Goal: Book appointment/travel/reservation

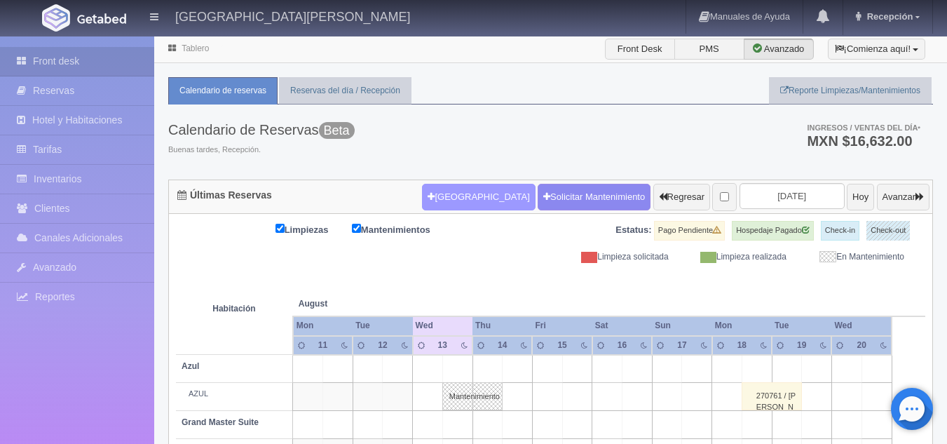
click at [421, 181] on div "[GEOGRAPHIC_DATA] Solicitar Mantenimiento Regresar [DATE] Hoy Avanzar" at bounding box center [676, 197] width 515 height 36
click at [437, 198] on button "[GEOGRAPHIC_DATA]" at bounding box center [478, 197] width 113 height 27
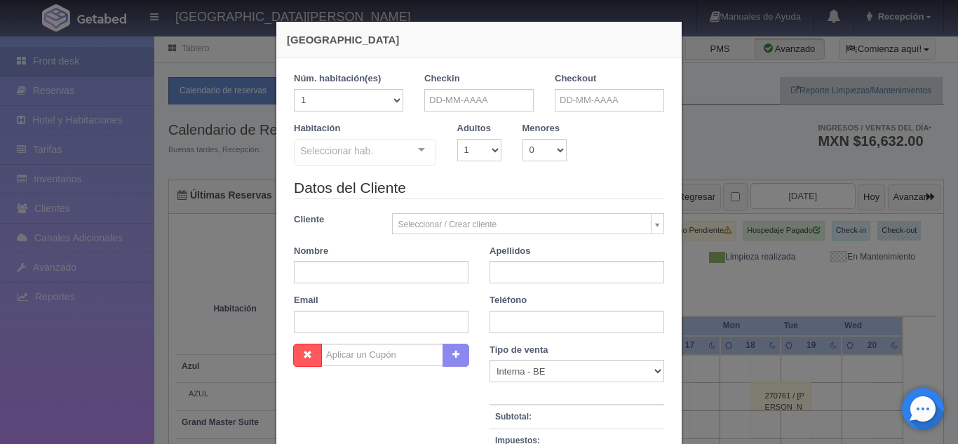
checkbox input "false"
click at [442, 109] on input "text" at bounding box center [478, 100] width 109 height 22
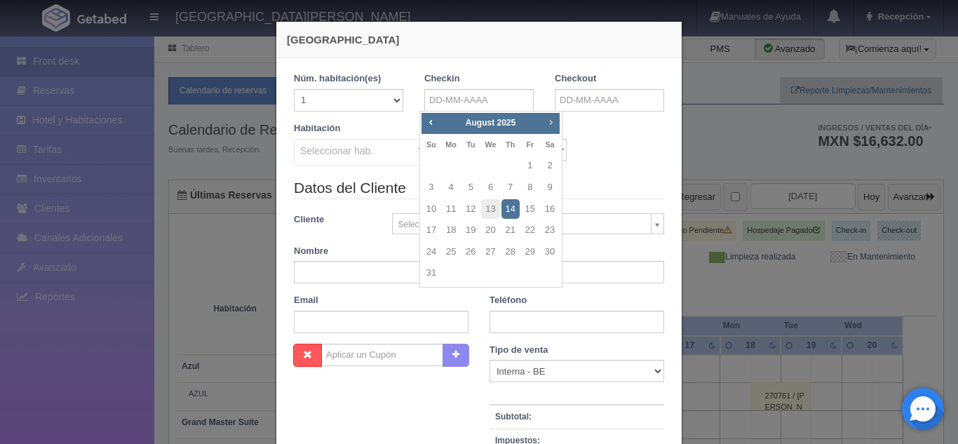
click at [550, 116] on span "Next" at bounding box center [550, 121] width 11 height 11
click at [511, 185] on link "11" at bounding box center [510, 187] width 18 height 20
type input "[DATE]"
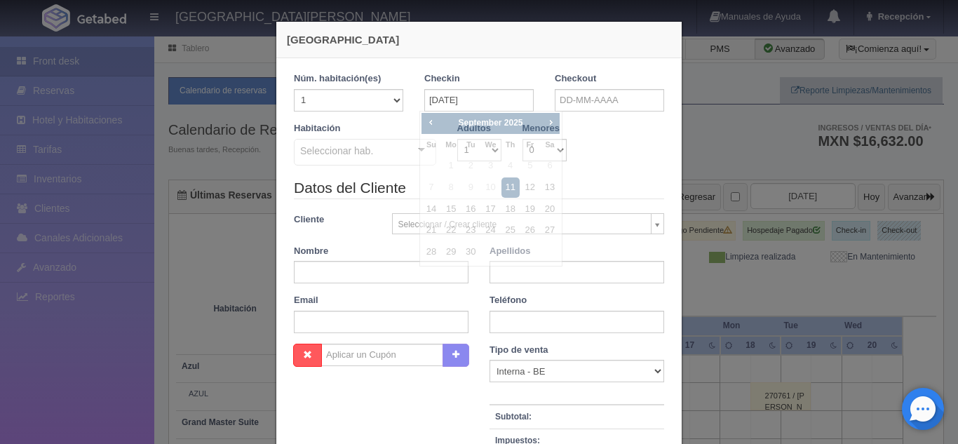
checkbox input "false"
click at [591, 99] on input "text" at bounding box center [609, 100] width 109 height 22
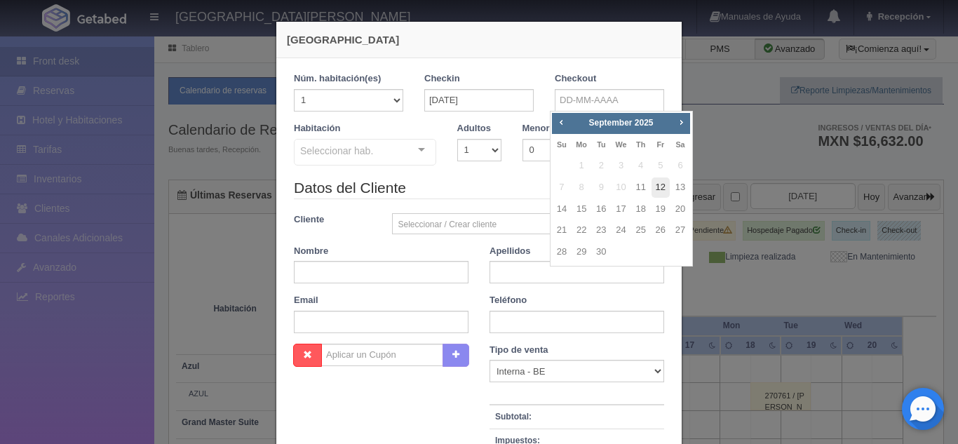
click at [662, 193] on link "12" at bounding box center [660, 187] width 18 height 20
type input "[DATE]"
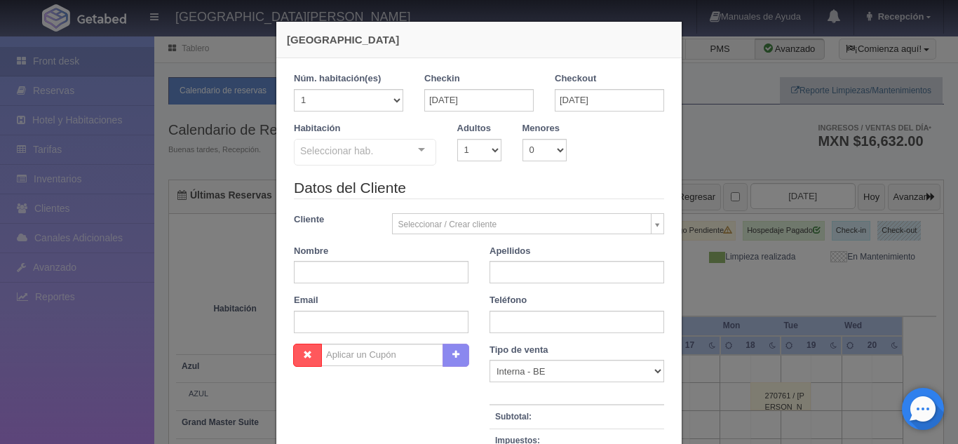
click at [418, 149] on div "Seleccionar hab. Suite con 2 camas matrimoniales-No apta para menores Suite con…" at bounding box center [365, 153] width 142 height 28
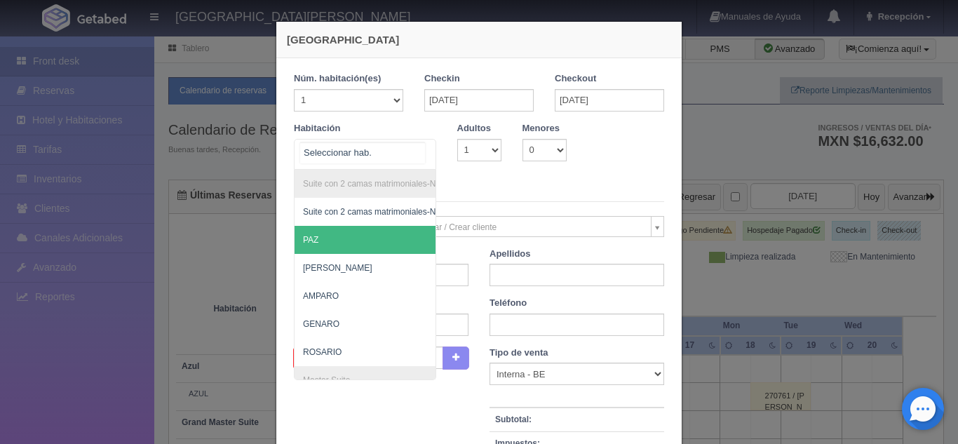
click at [320, 233] on span "PAZ" at bounding box center [432, 240] width 277 height 28
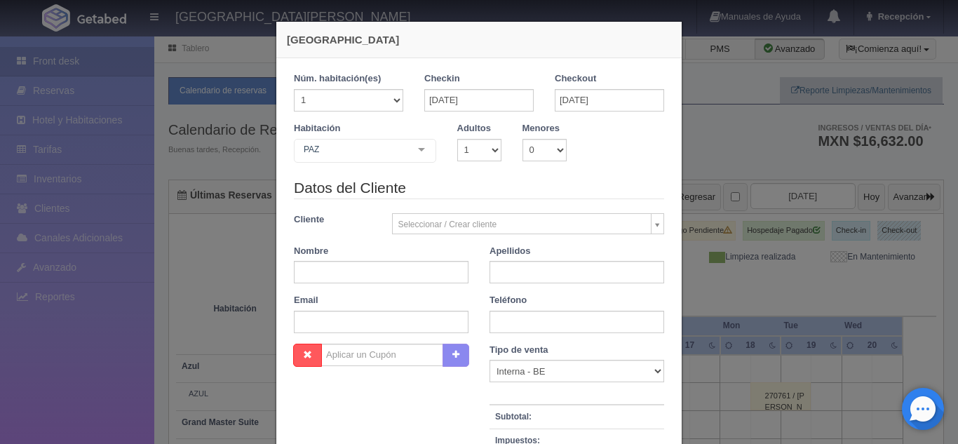
checkbox input "false"
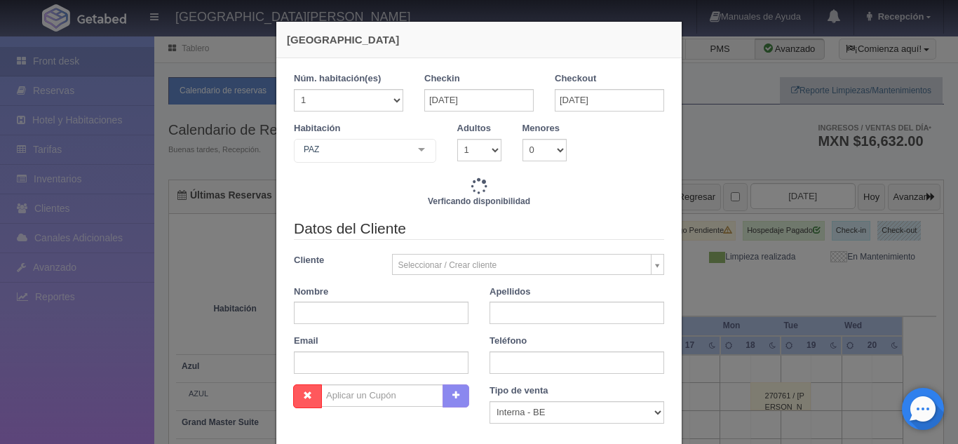
type input "3860.00"
checkbox input "false"
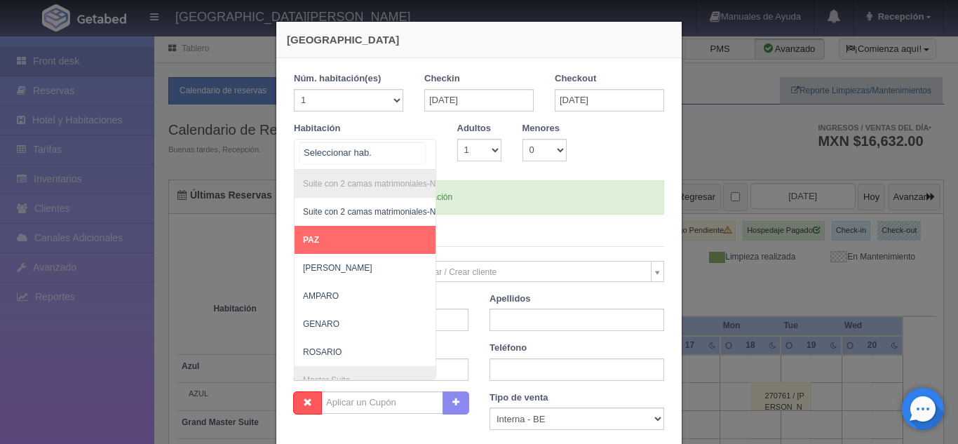
click at [406, 160] on div "Suite con 2 camas matrimoniales-No apta para menores Suite con 2 camas matrimon…" at bounding box center [365, 154] width 142 height 31
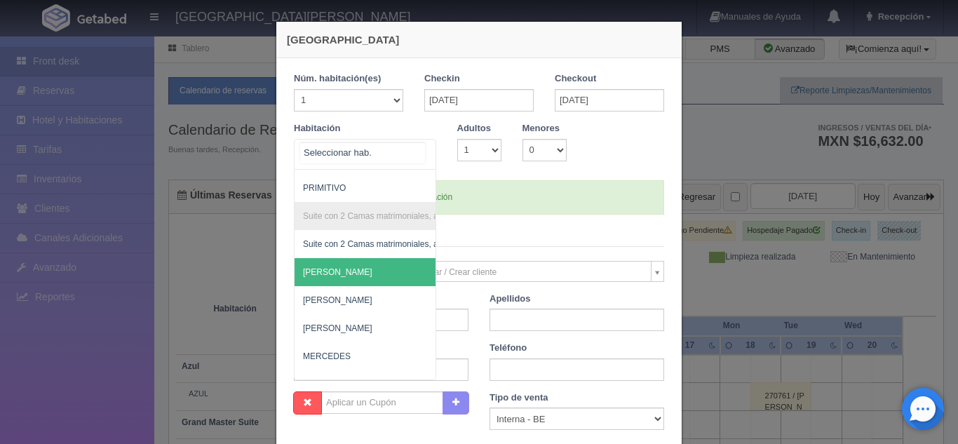
scroll to position [1035, 0]
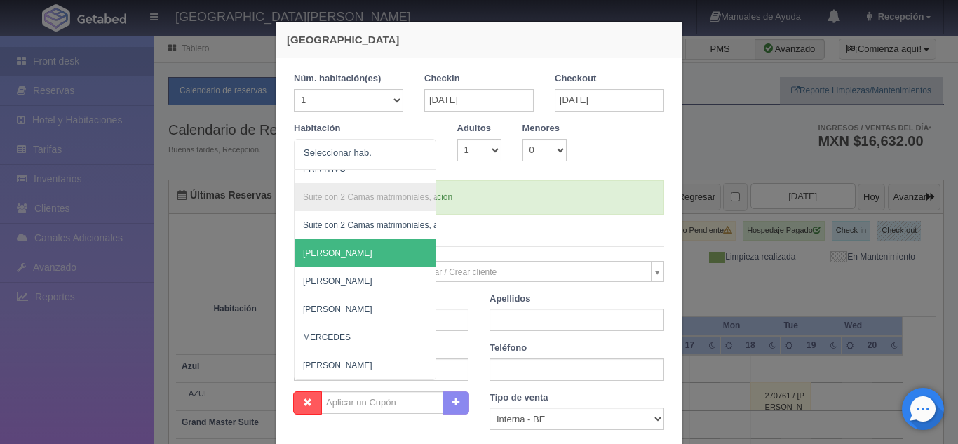
click at [744, 148] on div "[GEOGRAPHIC_DATA] 1 Núm. habitación(es) 1 2 3 4 5 6 7 8 9 10 11 12 13 14 15 16 …" at bounding box center [479, 222] width 958 height 444
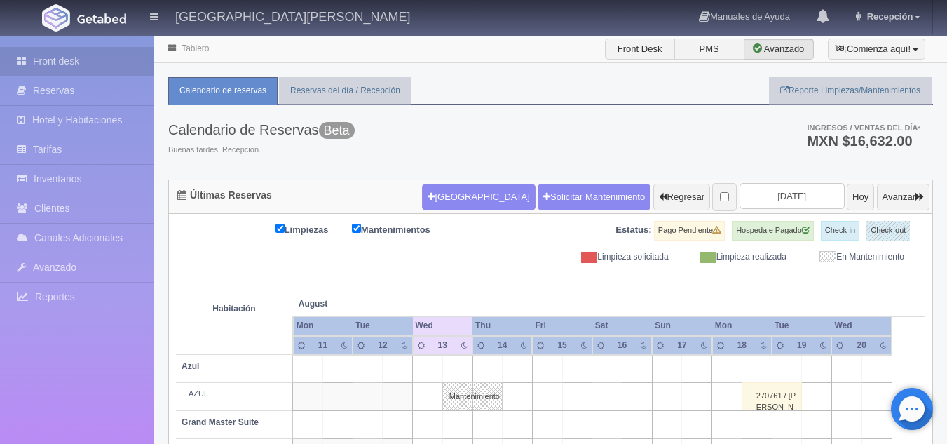
click at [434, 211] on form "[GEOGRAPHIC_DATA] Solicitar Mantenimiento Regresar [DATE] Hoy Avanzar" at bounding box center [676, 196] width 508 height 29
click at [436, 192] on button "[GEOGRAPHIC_DATA]" at bounding box center [478, 197] width 113 height 27
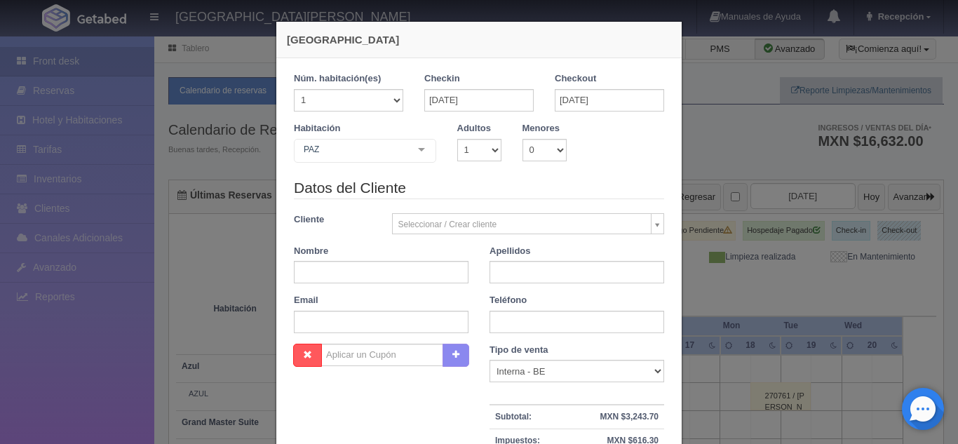
checkbox input "false"
click at [447, 109] on input "[DATE]" at bounding box center [478, 100] width 109 height 22
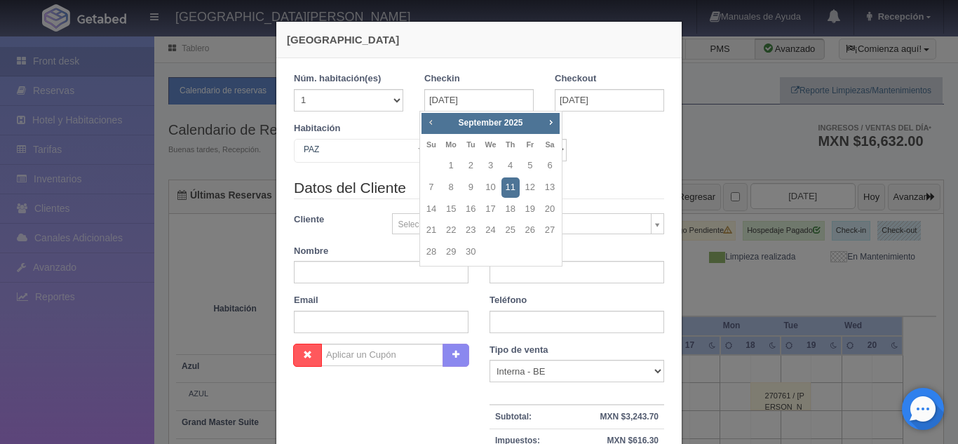
click at [433, 123] on span "Prev" at bounding box center [430, 121] width 11 height 11
click at [455, 248] on link "25" at bounding box center [451, 252] width 18 height 20
type input "[DATE]"
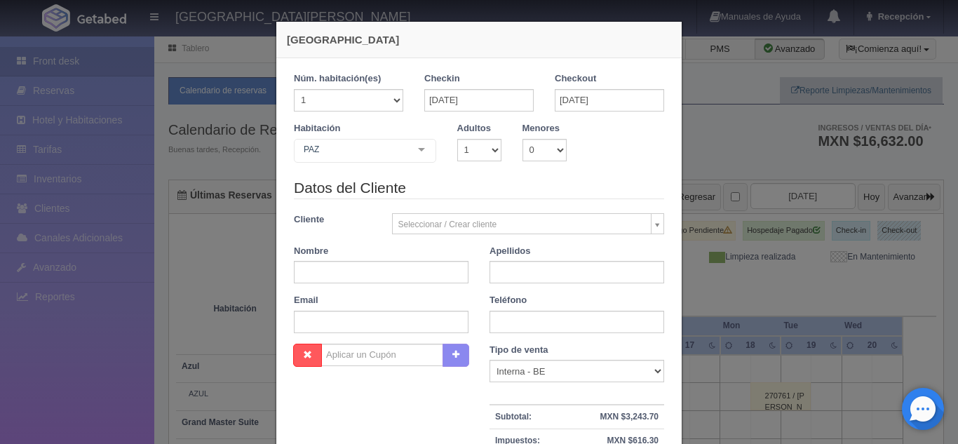
checkbox input "false"
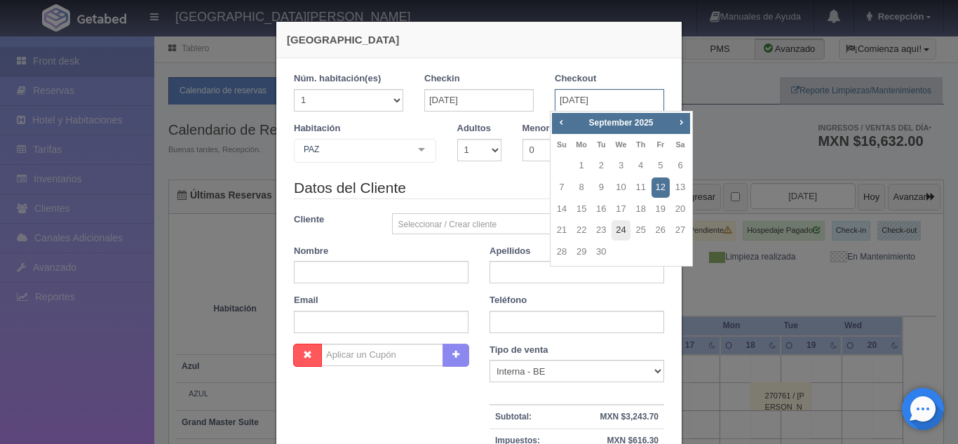
drag, startPoint x: 598, startPoint y: 106, endPoint x: 616, endPoint y: 239, distance: 134.4
click at [559, 126] on span "Prev" at bounding box center [560, 121] width 11 height 11
click at [616, 250] on link "27" at bounding box center [620, 252] width 18 height 20
type input "[DATE]"
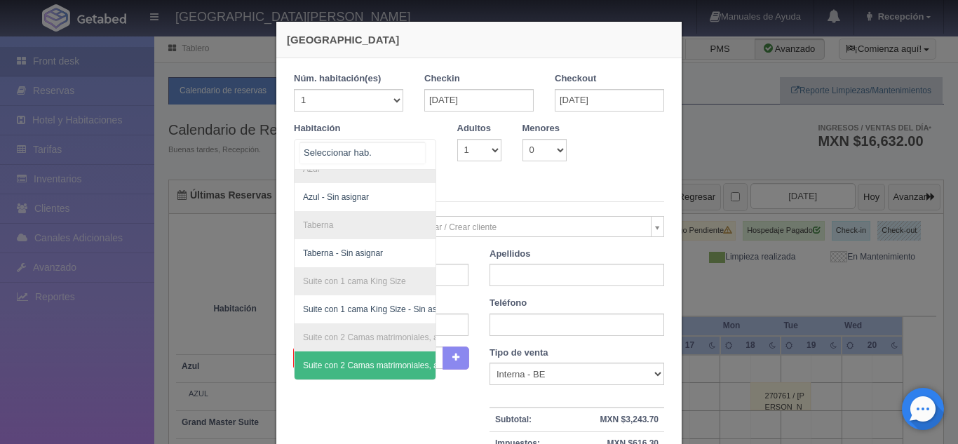
scroll to position [193, 0]
click at [400, 157] on div at bounding box center [365, 154] width 142 height 31
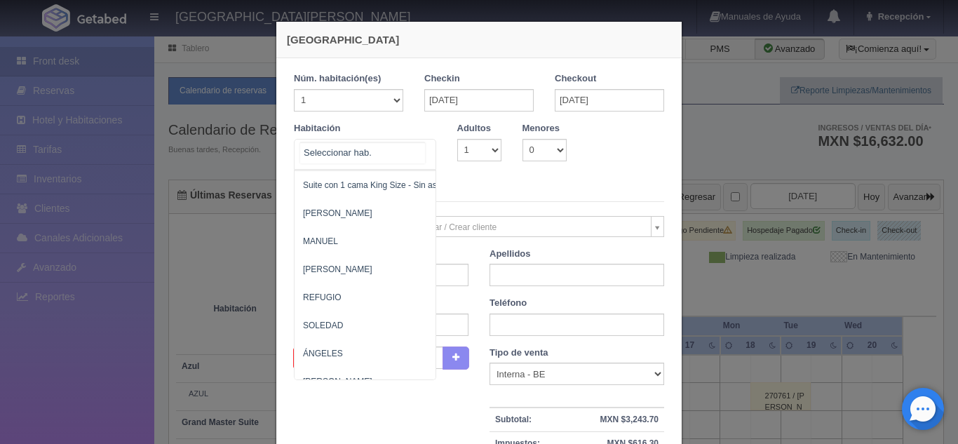
scroll to position [765, 0]
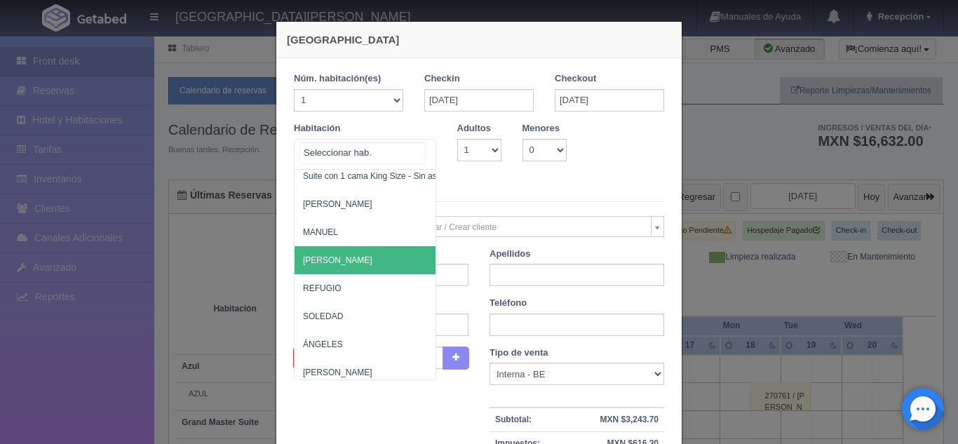
click at [334, 266] on span "[PERSON_NAME]" at bounding box center [432, 260] width 277 height 28
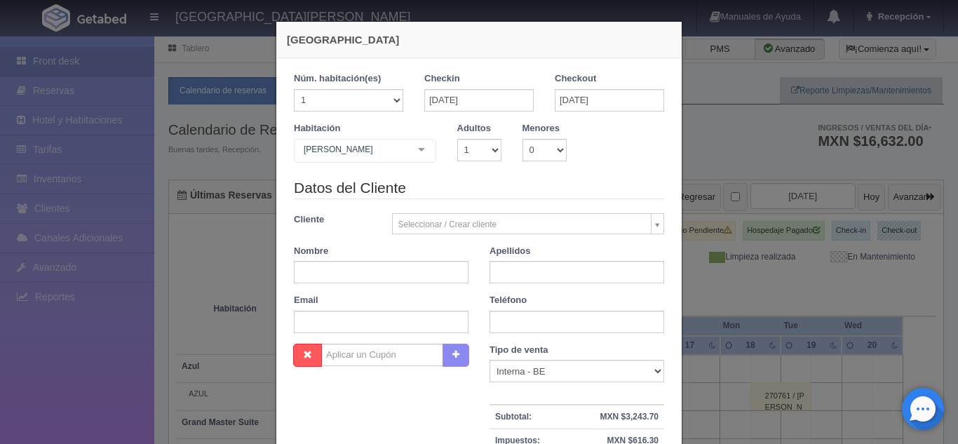
checkbox input "false"
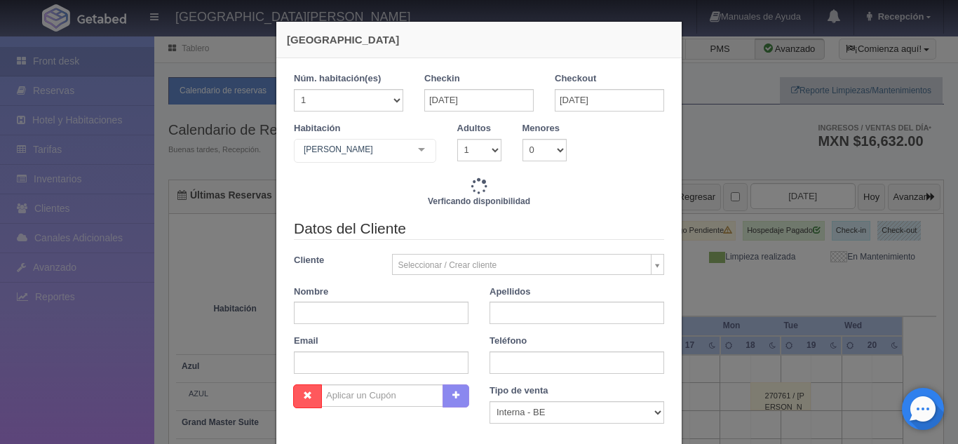
type input "7720.00"
checkbox input "false"
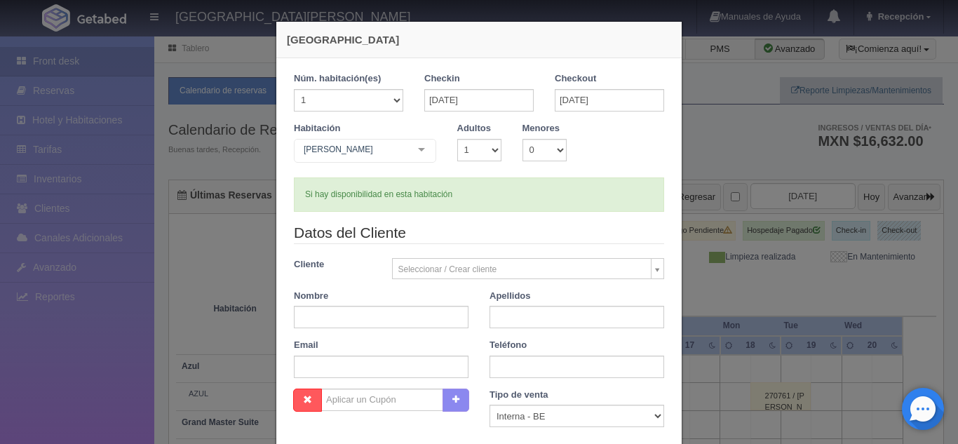
click at [410, 154] on div "[PERSON_NAME] Suite con 2 camas matrimoniales-No apta para menores Suite con 2 …" at bounding box center [365, 153] width 142 height 28
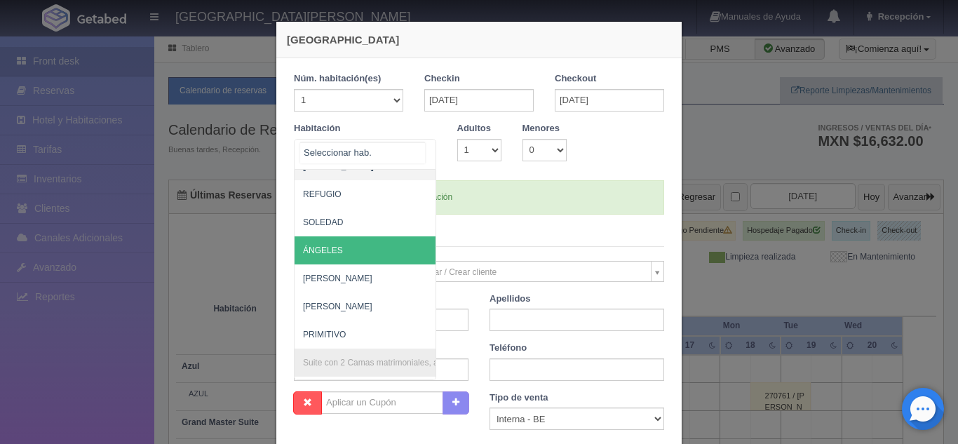
scroll to position [859, 0]
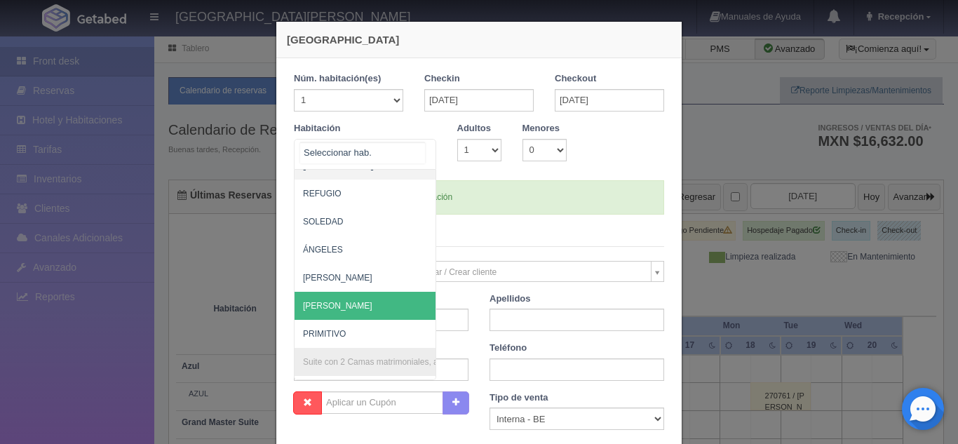
click at [329, 301] on span "[PERSON_NAME]" at bounding box center [337, 306] width 69 height 10
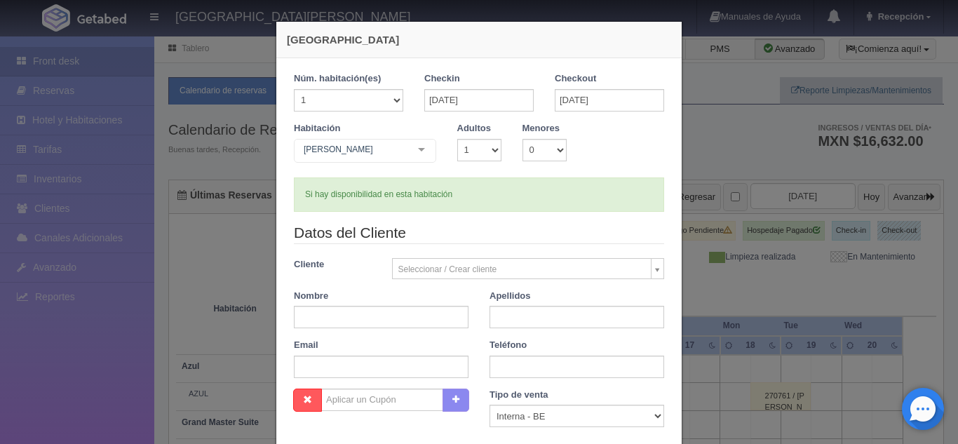
checkbox input "false"
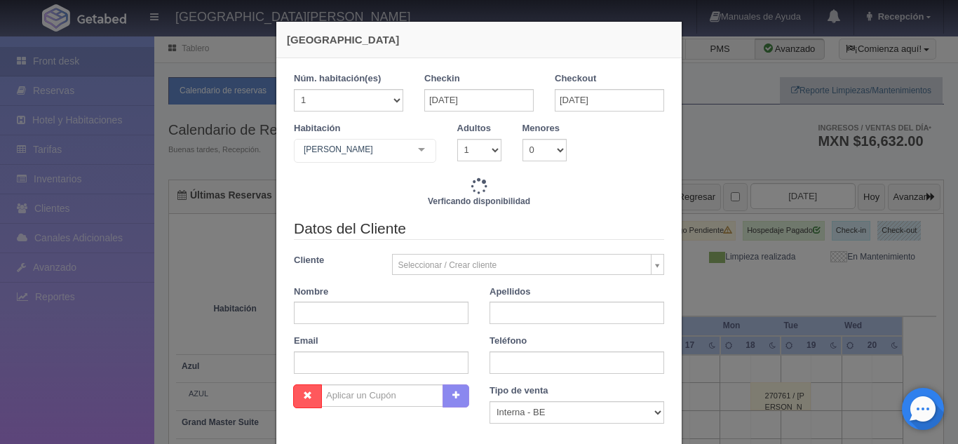
type input "7720.00"
checkbox input "false"
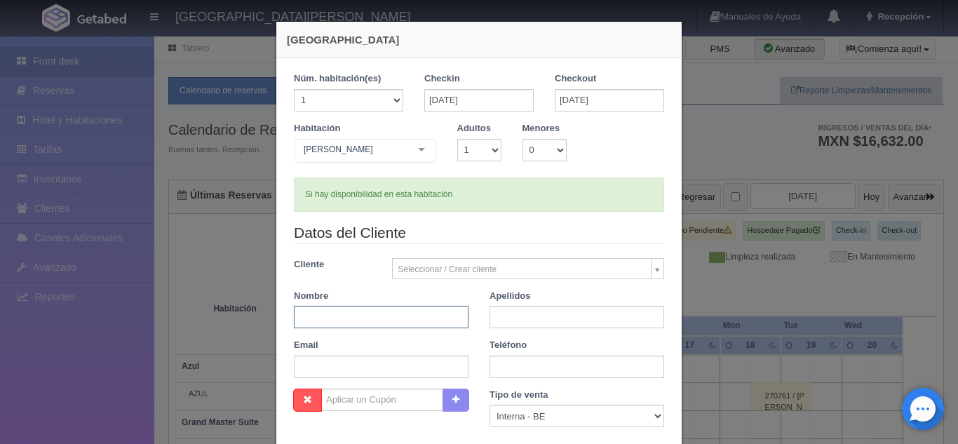
click at [388, 328] on input "text" at bounding box center [381, 317] width 175 height 22
type input "[PERSON_NAME]"
click at [515, 317] on input "text" at bounding box center [576, 317] width 175 height 22
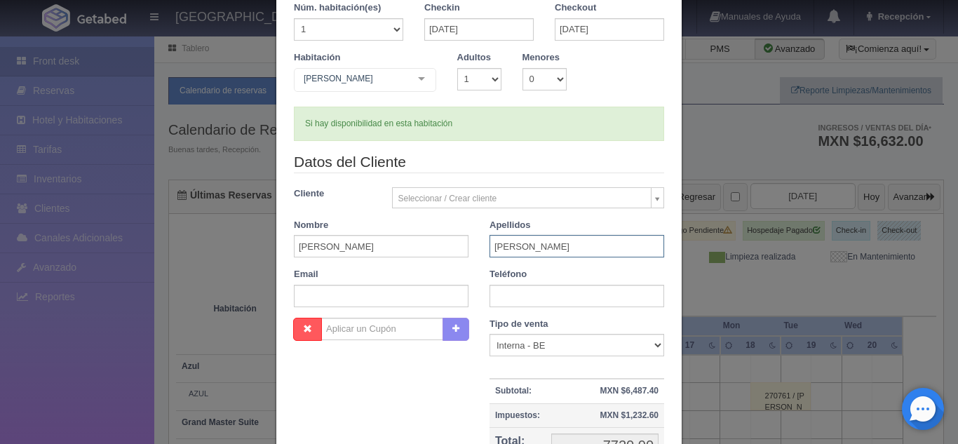
scroll to position [245, 0]
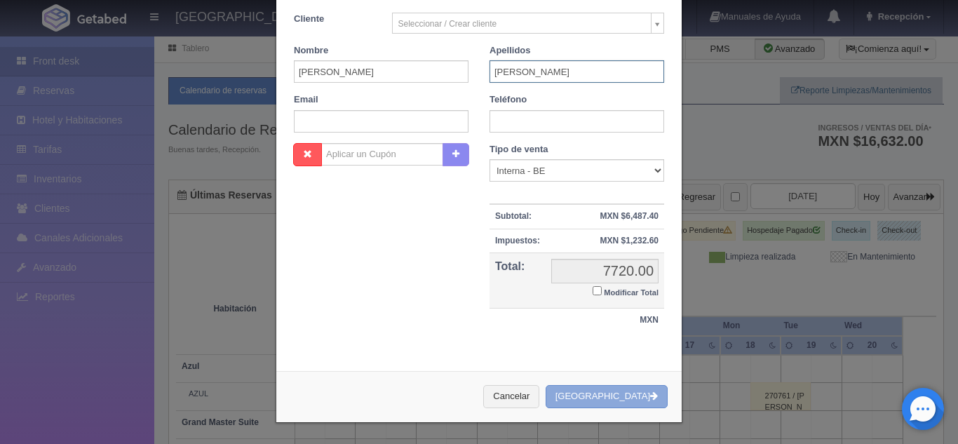
type input "[PERSON_NAME]"
click at [602, 397] on button "[GEOGRAPHIC_DATA]" at bounding box center [606, 396] width 122 height 23
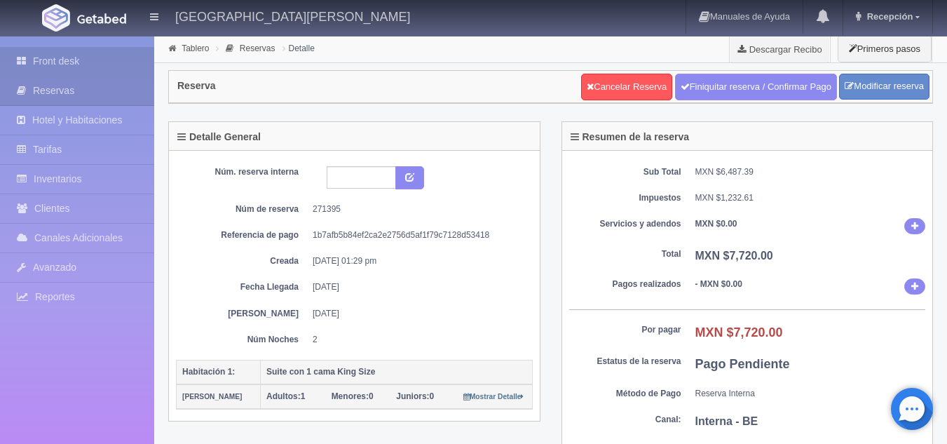
click at [101, 54] on link "Front desk" at bounding box center [77, 61] width 154 height 29
